Goal: Information Seeking & Learning: Learn about a topic

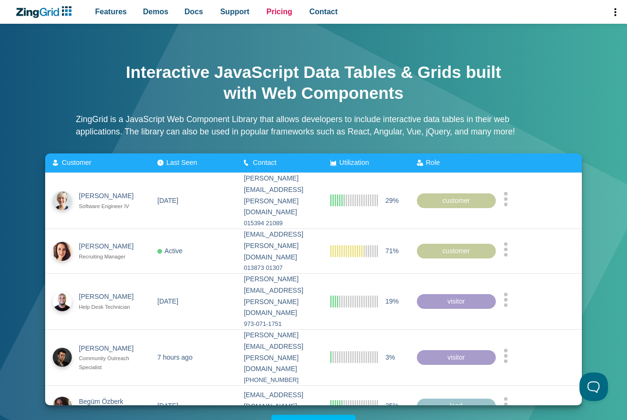
click at [269, 13] on span "Pricing" at bounding box center [280, 11] width 26 height 13
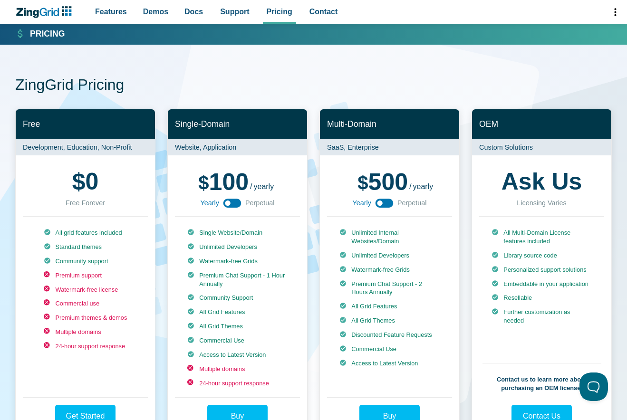
scroll to position [48, 0]
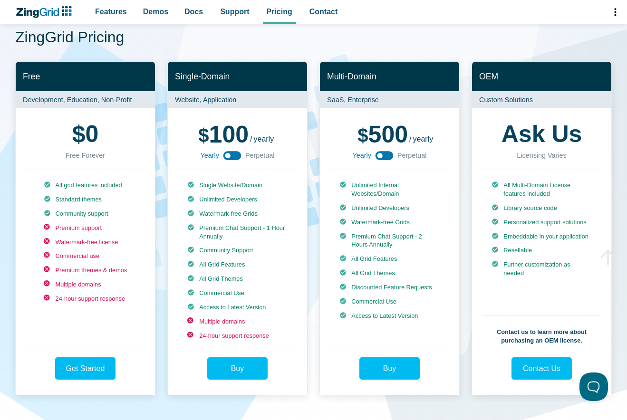
click at [238, 158] on use "App Content" at bounding box center [233, 155] width 18 height 9
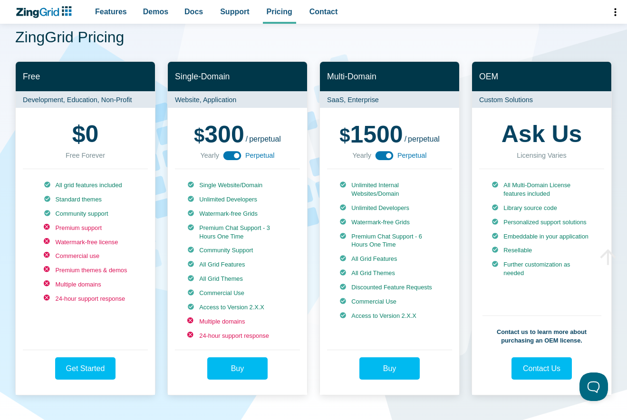
click at [226, 157] on use "App Content" at bounding box center [233, 155] width 18 height 9
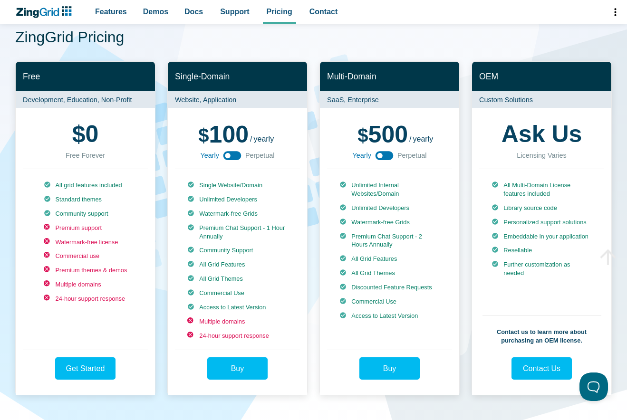
click at [238, 157] on use "App Content" at bounding box center [233, 155] width 18 height 9
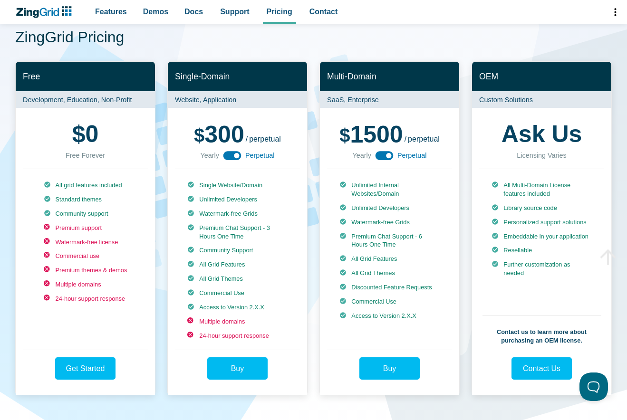
scroll to position [0, 0]
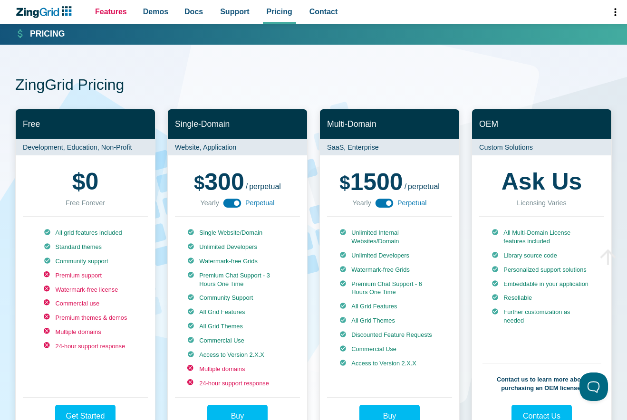
click at [110, 16] on span "Features" at bounding box center [111, 11] width 32 height 13
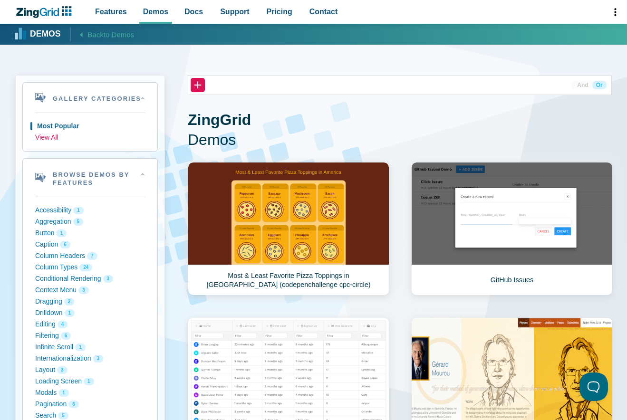
click at [53, 140] on button "View All" at bounding box center [90, 137] width 110 height 11
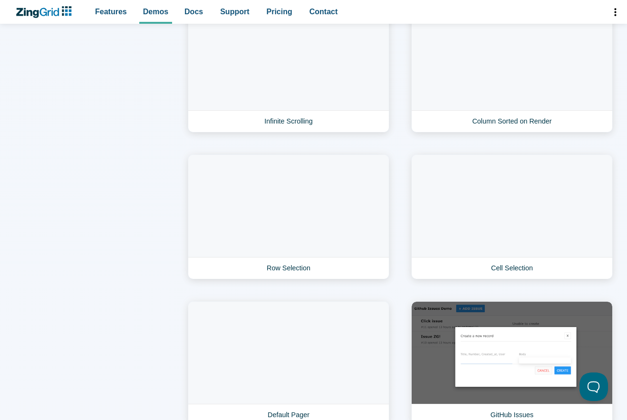
scroll to position [3044, 0]
